Goal: Navigation & Orientation: Find specific page/section

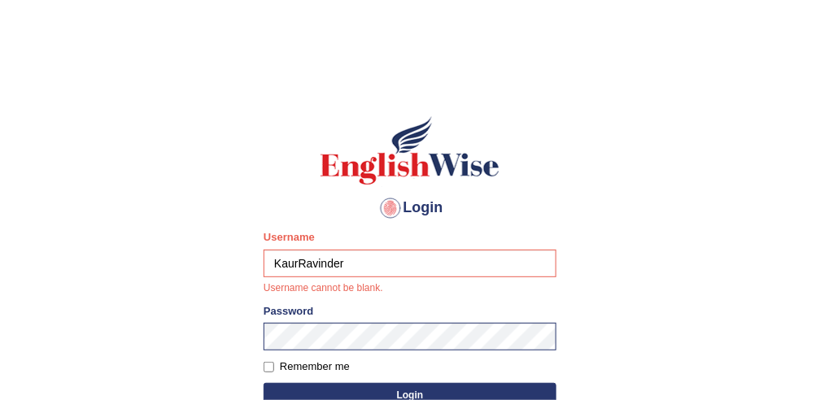
type input "KaurRavinder"
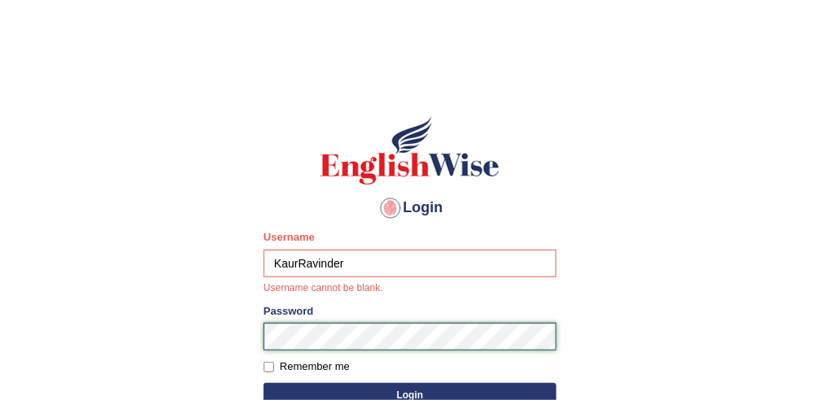
click at [316, 333] on form "Please fix the following errors: Username KaurRavinder Username cannot be blank…" at bounding box center [410, 321] width 293 height 182
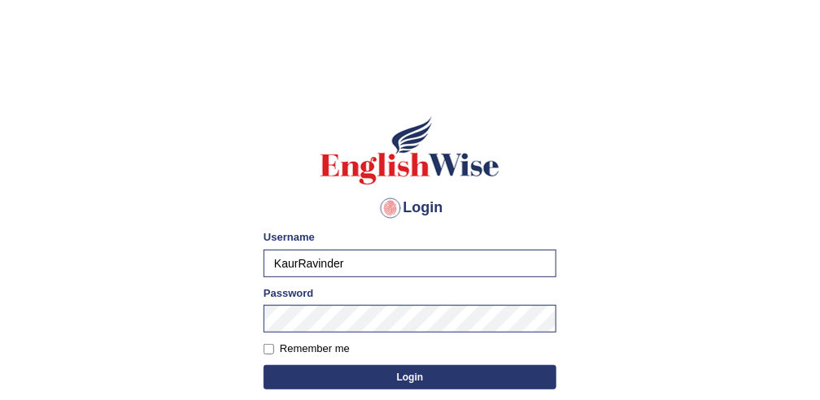
click at [319, 344] on label "Remember me" at bounding box center [307, 349] width 86 height 16
click at [274, 344] on input "Remember me" at bounding box center [269, 349] width 11 height 11
checkbox input "true"
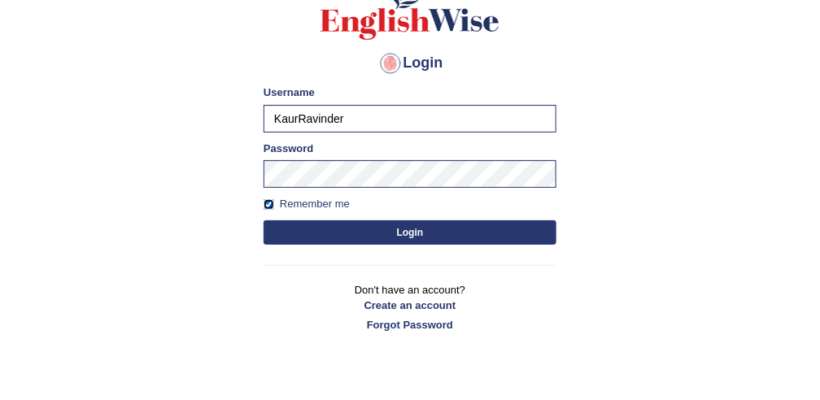
scroll to position [147, 0]
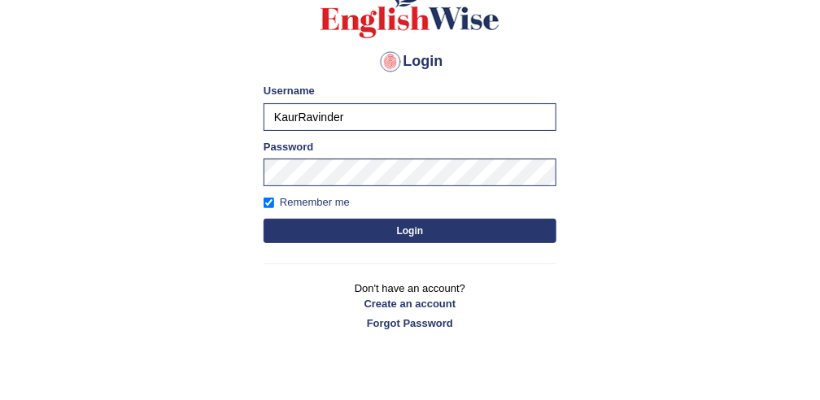
click at [482, 230] on button "Login" at bounding box center [410, 231] width 293 height 24
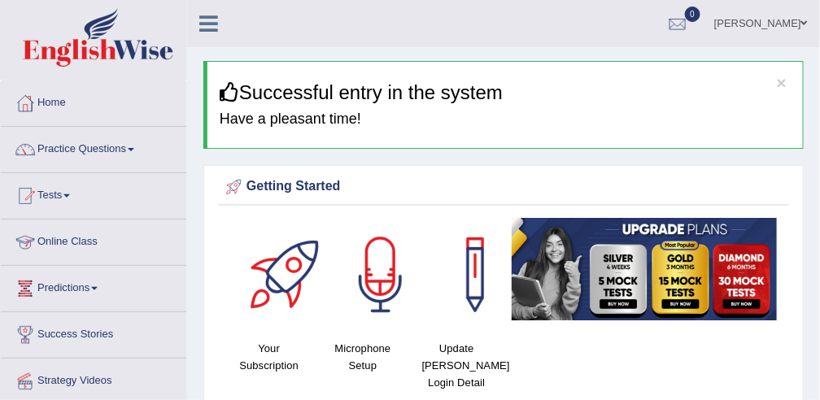
click at [78, 239] on link "Online Class" at bounding box center [94, 240] width 186 height 41
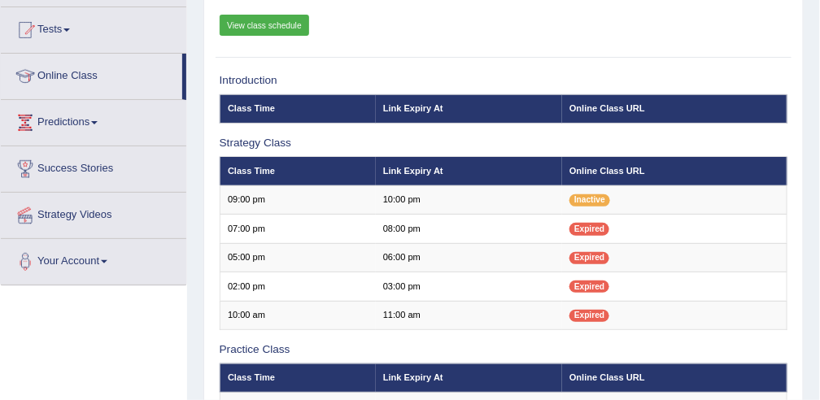
scroll to position [166, 0]
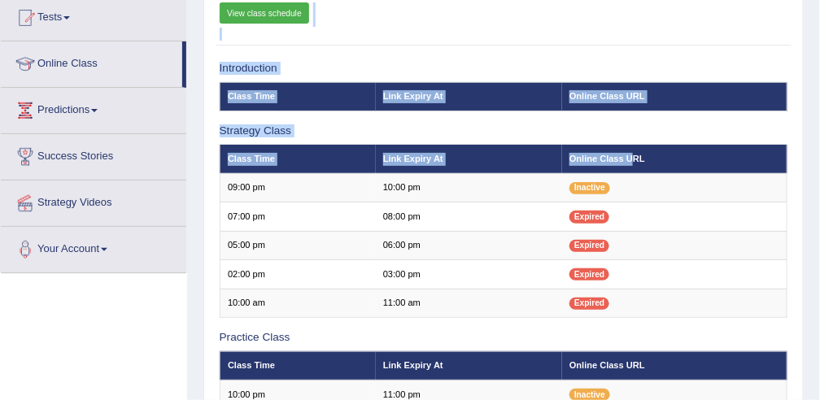
drag, startPoint x: 632, startPoint y: 170, endPoint x: 298, endPoint y: 36, distance: 359.7
click at [298, 36] on div "Online Classes Note: All timings below are Melbourne local time View class sche…" at bounding box center [503, 339] width 601 height 824
